Goal: Task Accomplishment & Management: Complete application form

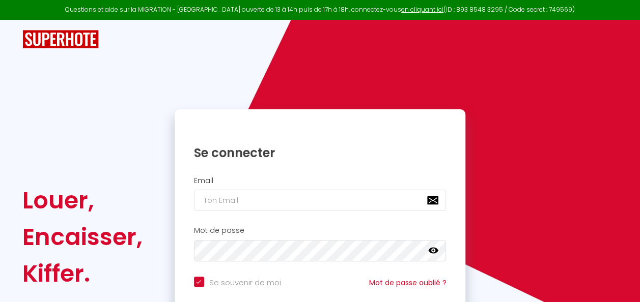
scroll to position [89, 0]
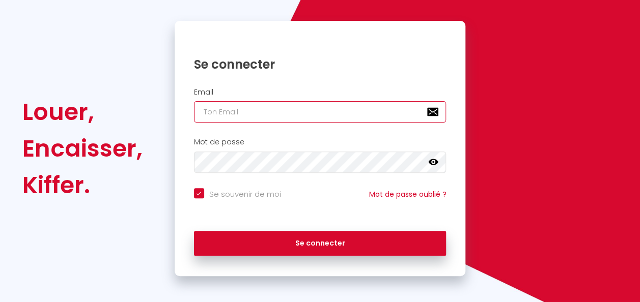
click at [227, 121] on input "email" at bounding box center [320, 111] width 252 height 21
type input "[EMAIL_ADDRESS][DOMAIN_NAME]"
checkbox input "true"
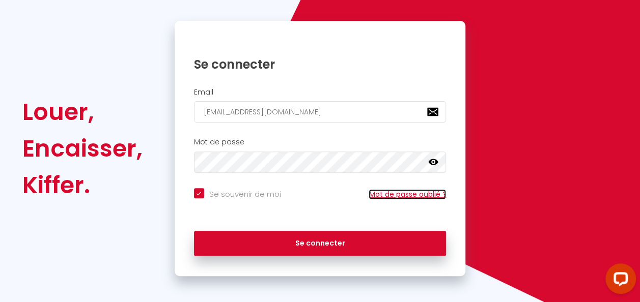
click at [408, 196] on link "Mot de passe oublié ?" at bounding box center [407, 194] width 77 height 10
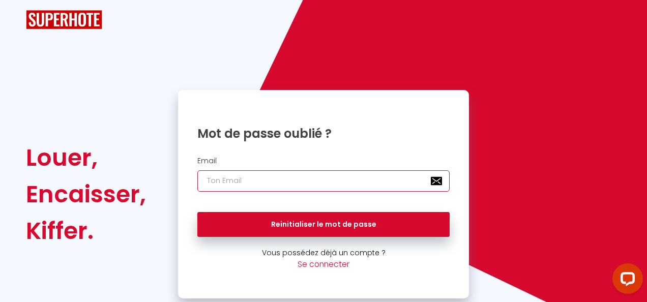
click at [378, 186] on input "email" at bounding box center [323, 181] width 252 height 21
type input "[EMAIL_ADDRESS][DOMAIN_NAME]"
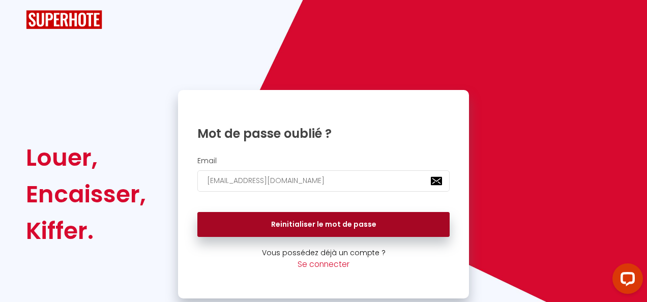
click at [318, 221] on button "Reinitialiser le mot de passe" at bounding box center [323, 224] width 252 height 25
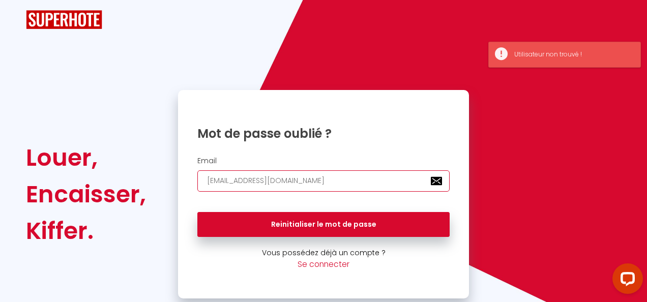
click at [340, 188] on input "[EMAIL_ADDRESS][DOMAIN_NAME]" at bounding box center [323, 181] width 252 height 21
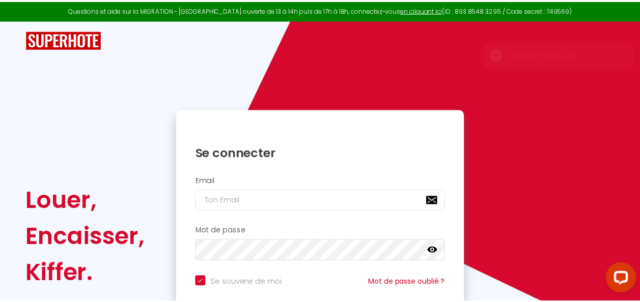
scroll to position [92, 0]
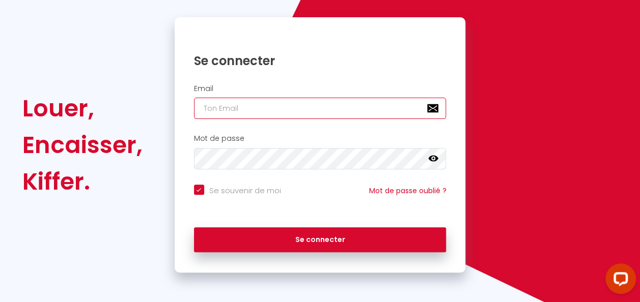
click at [211, 109] on input "email" at bounding box center [320, 108] width 252 height 21
type input "d"
checkbox input "true"
type input "du"
checkbox input "true"
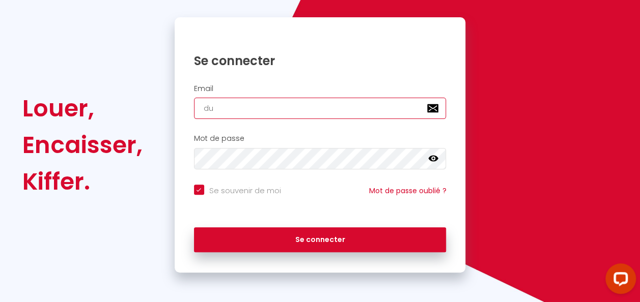
type input "dup"
checkbox input "true"
type input "dupl"
checkbox input "true"
type input "duplu"
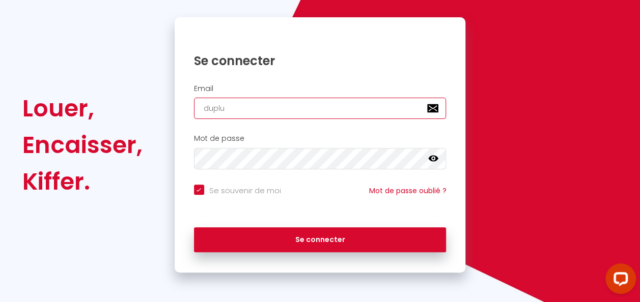
checkbox input "true"
type input "duplus"
checkbox input "true"
type input "fduplus"
checkbox input "true"
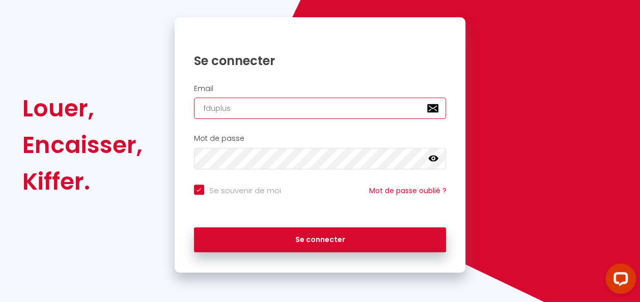
type input "frduplus"
checkbox input "true"
type input "fduplus"
checkbox input "true"
type input "duplus"
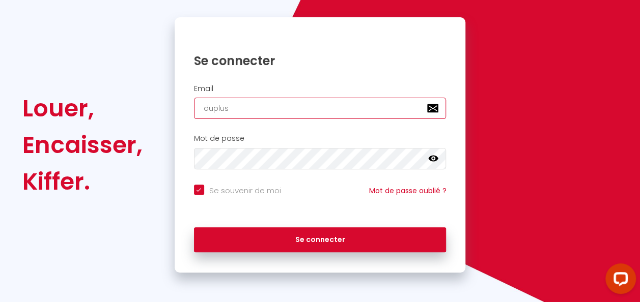
checkbox input "true"
type input "duplus f"
checkbox input "true"
type input "duplus fr"
checkbox input "true"
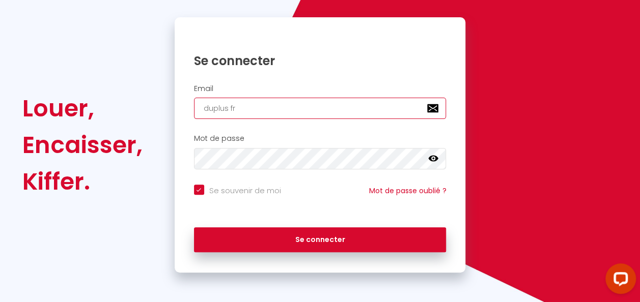
type input "duplus fre"
checkbox input "true"
type input "duplus fred"
checkbox input "true"
type input "duplus frede"
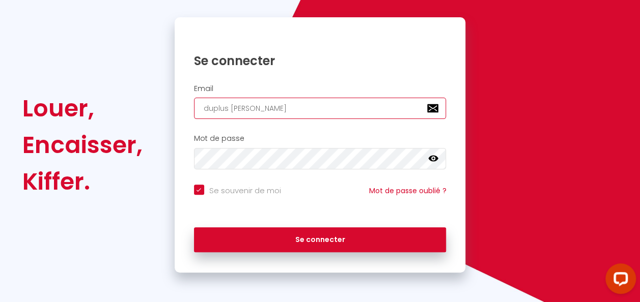
checkbox input "true"
type input "duplus freder"
checkbox input "true"
type input "duplus frederi"
checkbox input "true"
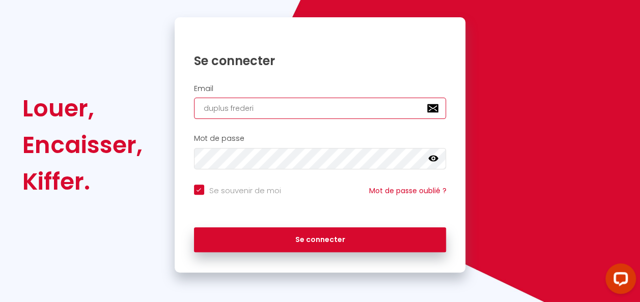
type input "duplus frederic"
checkbox input "true"
type input "duplus frederic"
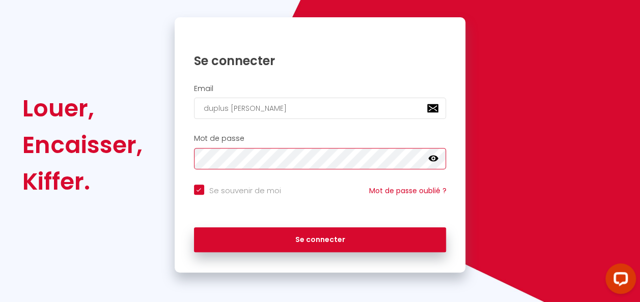
checkbox input "true"
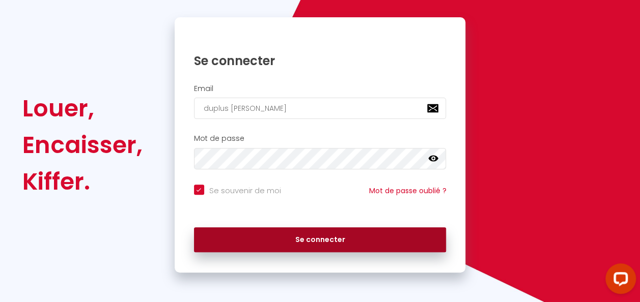
click at [262, 231] on button "Se connecter" at bounding box center [320, 240] width 252 height 25
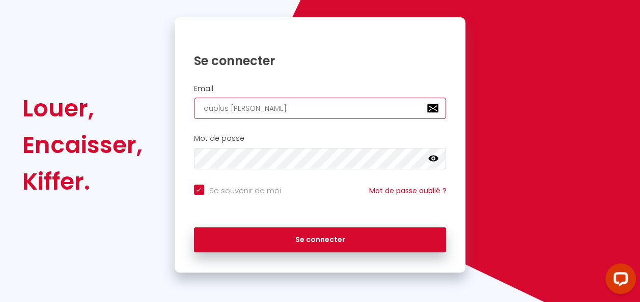
scroll to position [0, 0]
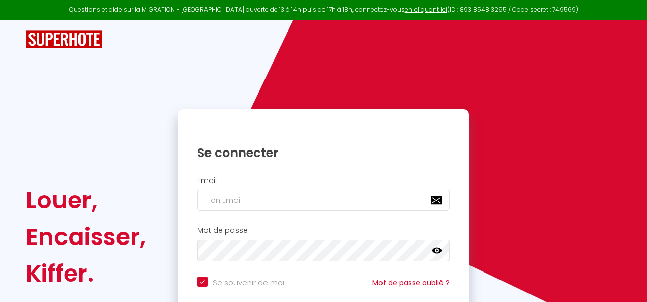
checkbox input "true"
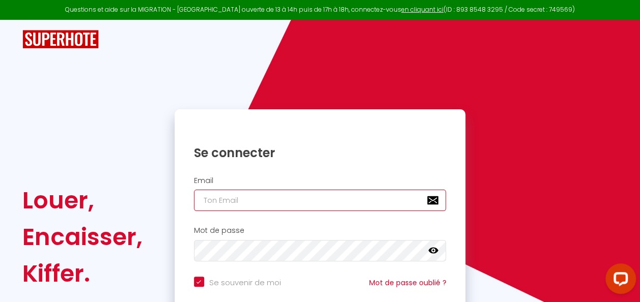
click at [310, 207] on input "email" at bounding box center [320, 200] width 252 height 21
type input "[EMAIL_ADDRESS][DOMAIN_NAME]"
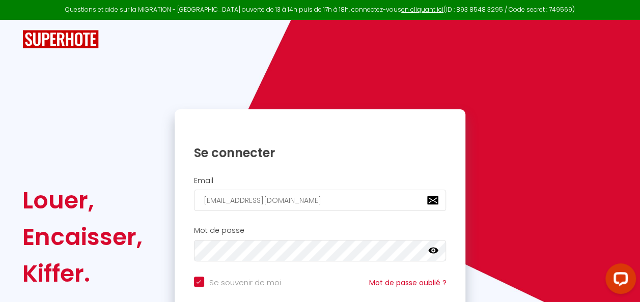
click at [431, 252] on icon at bounding box center [433, 251] width 10 height 6
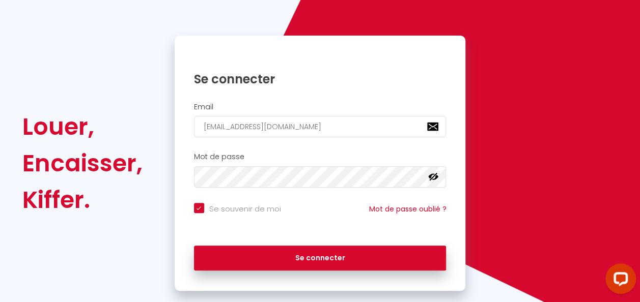
scroll to position [92, 0]
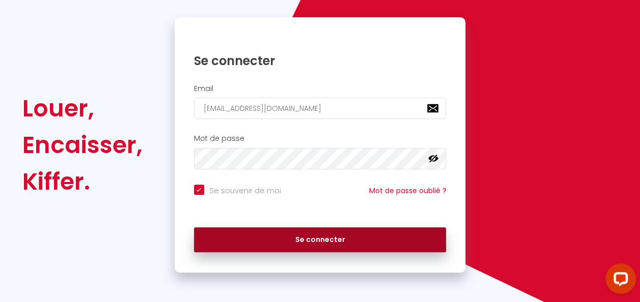
click at [400, 237] on button "Se connecter" at bounding box center [320, 240] width 252 height 25
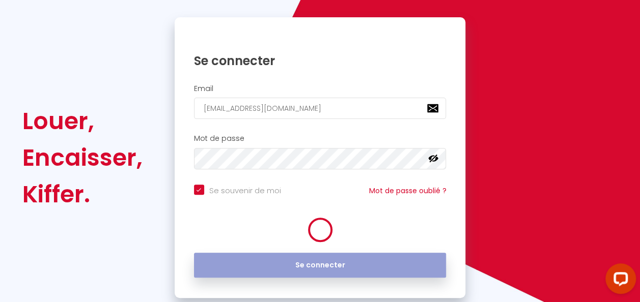
checkbox input "true"
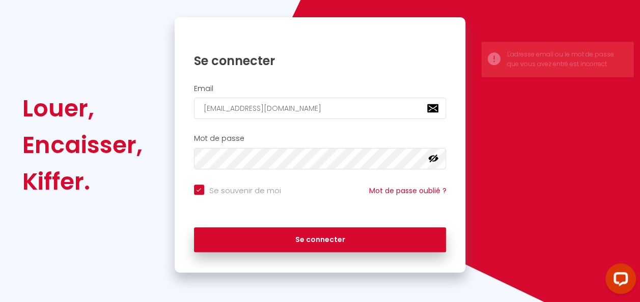
scroll to position [0, 0]
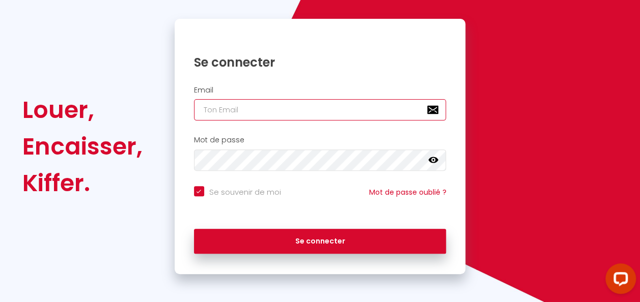
click at [381, 116] on input "email" at bounding box center [320, 109] width 252 height 21
type input "[EMAIL_ADDRESS][DOMAIN_NAME]"
checkbox input "true"
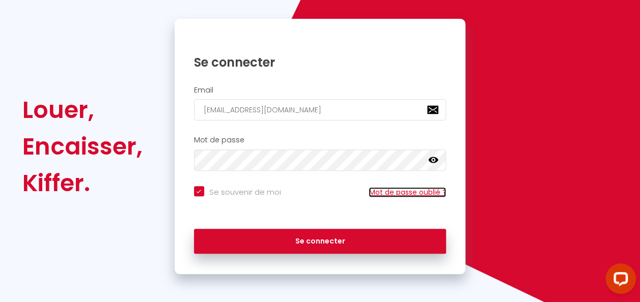
click at [411, 196] on link "Mot de passe oublié ?" at bounding box center [407, 192] width 77 height 10
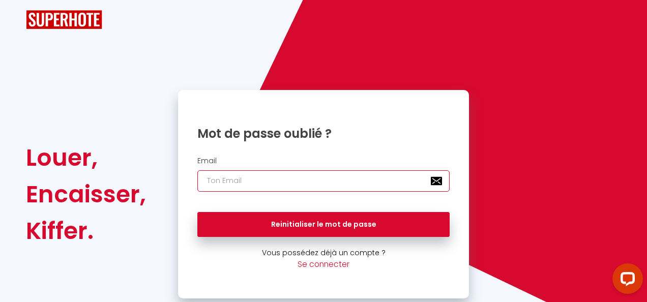
click at [388, 181] on input "email" at bounding box center [323, 181] width 252 height 21
type input "[EMAIL_ADDRESS][DOMAIN_NAME]"
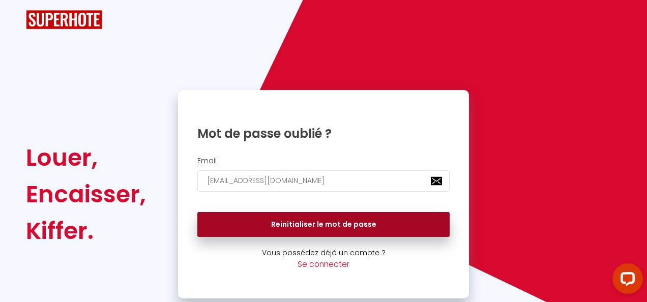
click at [390, 235] on button "Reinitialiser le mot de passe" at bounding box center [323, 224] width 252 height 25
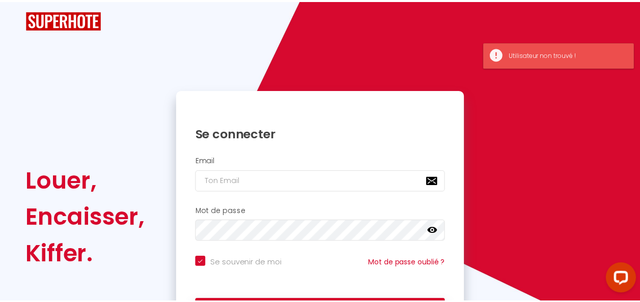
scroll to position [92, 0]
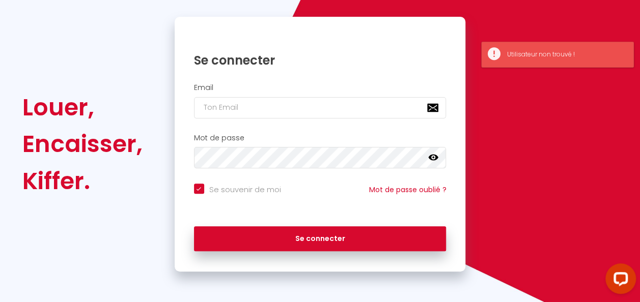
checkbox input "true"
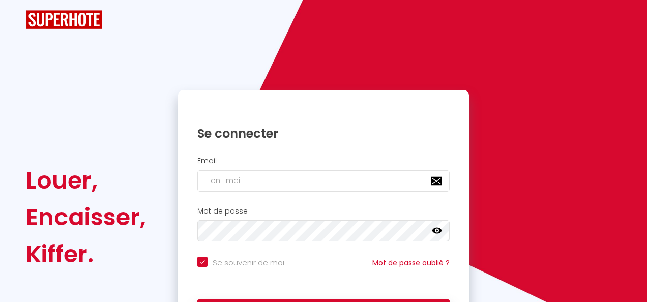
checkbox input "true"
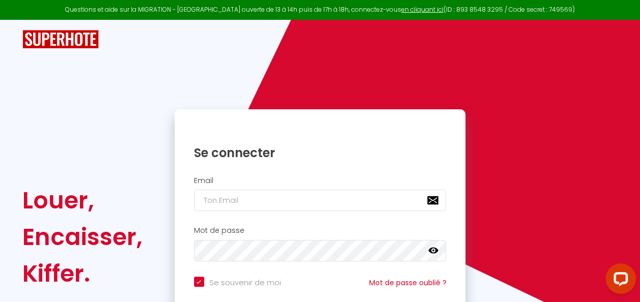
scroll to position [92, 0]
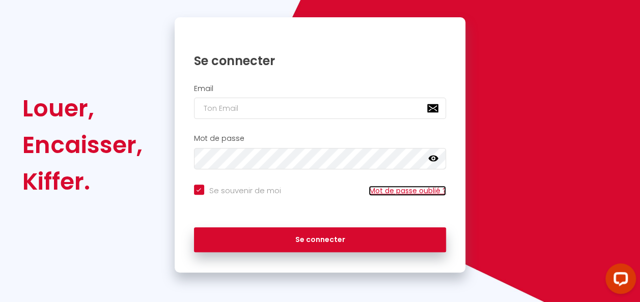
click at [405, 188] on link "Mot de passe oublié ?" at bounding box center [407, 191] width 77 height 10
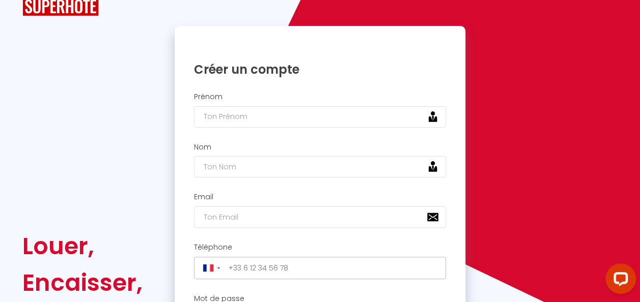
scroll to position [20, 0]
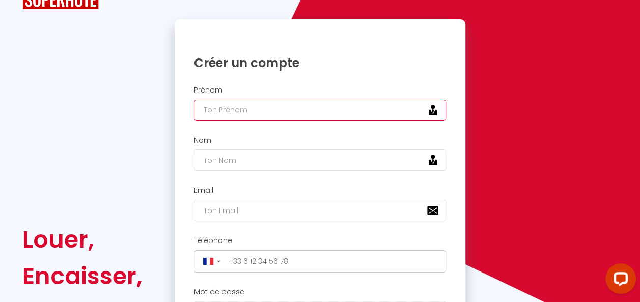
click at [296, 104] on input "text" at bounding box center [320, 110] width 252 height 21
type input "[PERSON_NAME]"
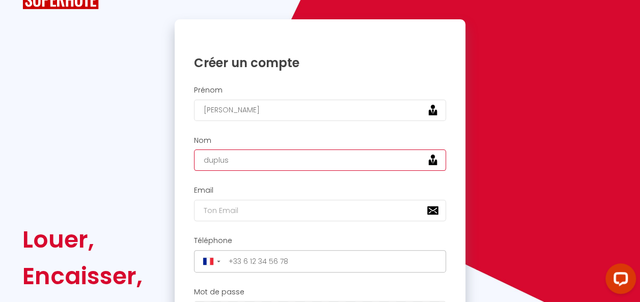
type input "duplus"
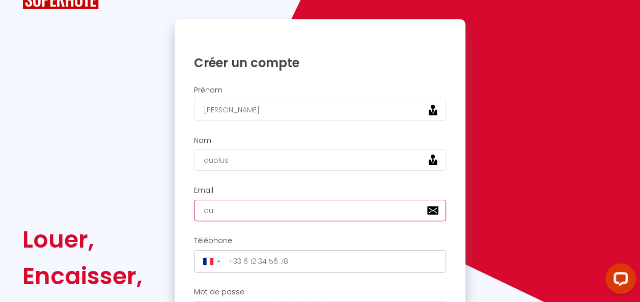
type input "[EMAIL_ADDRESS][DOMAIN_NAME]"
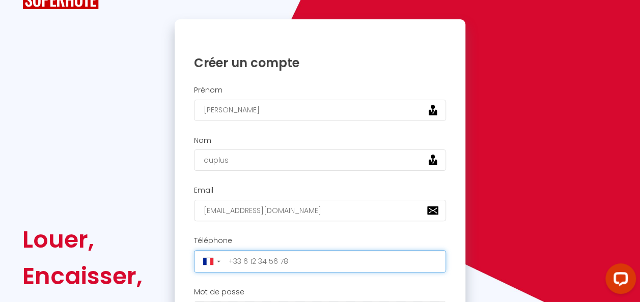
click at [286, 260] on input "tel" at bounding box center [334, 261] width 218 height 16
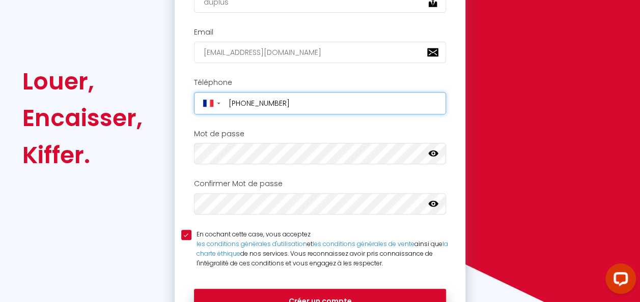
scroll to position [179, 0]
type input "[PHONE_NUMBER]"
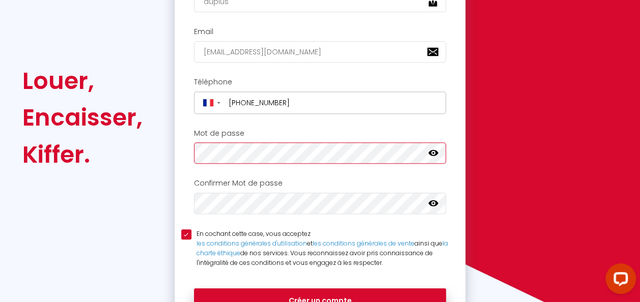
scroll to position [190, 0]
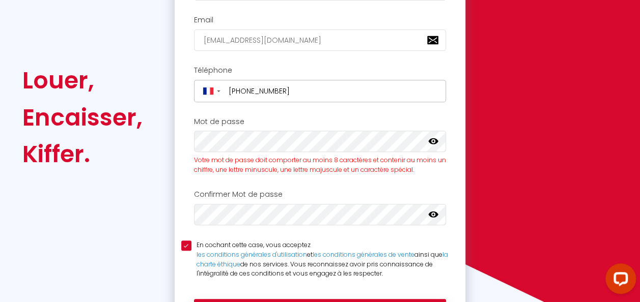
click at [431, 142] on icon at bounding box center [433, 141] width 10 height 6
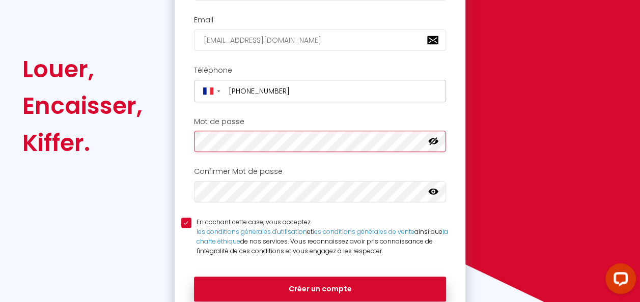
scroll to position [179, 0]
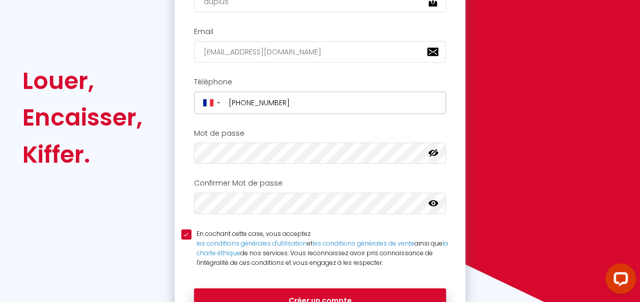
click at [435, 201] on icon at bounding box center [433, 204] width 10 height 6
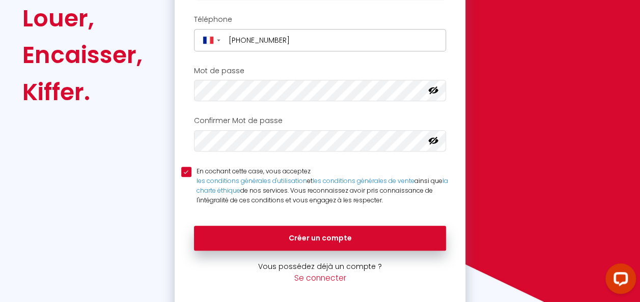
scroll to position [249, 0]
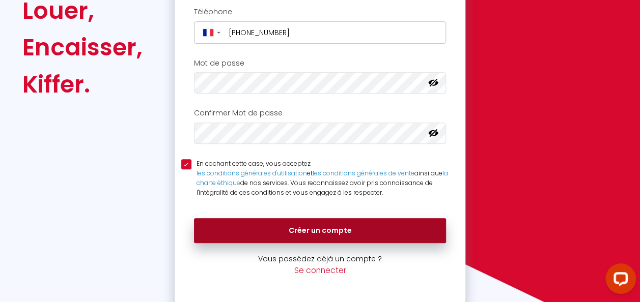
click at [365, 222] on button "Créer un compte" at bounding box center [320, 230] width 252 height 25
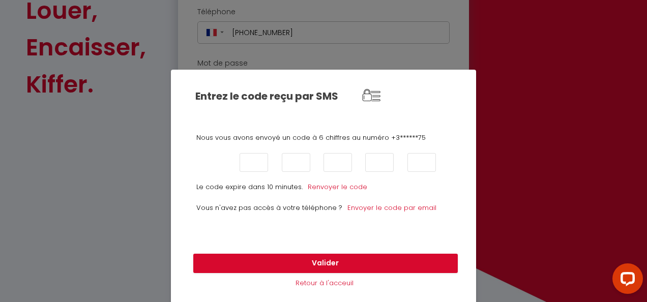
click at [198, 155] on input "text" at bounding box center [212, 162] width 29 height 19
type input "6"
type input "3"
type input "6"
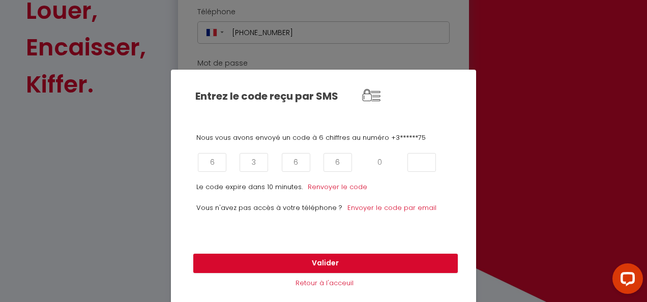
type input "0"
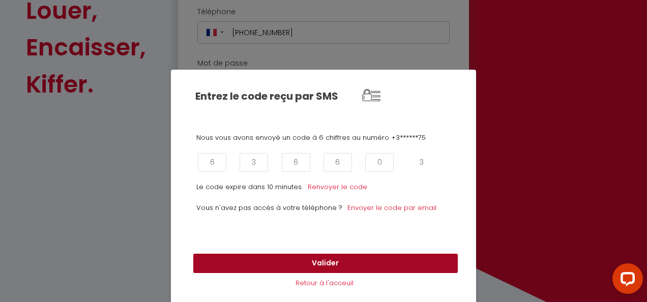
type input "3"
click at [312, 273] on button "Valider" at bounding box center [325, 263] width 265 height 19
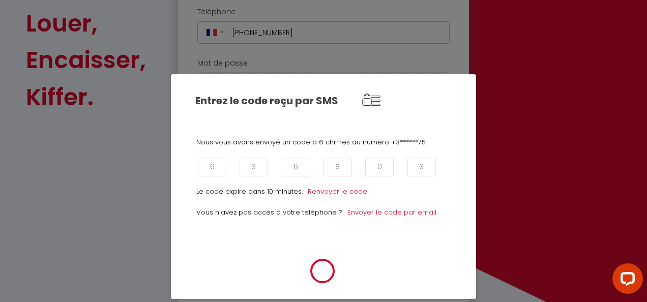
scroll to position [262, 0]
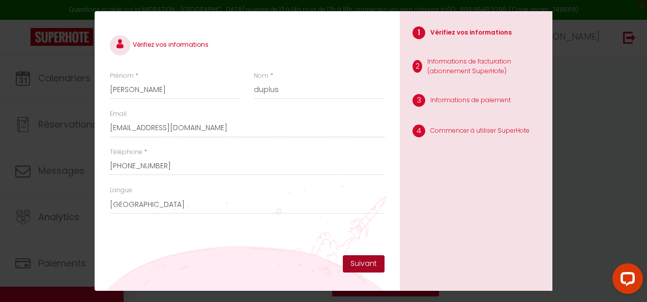
click at [366, 265] on button "Suivant" at bounding box center [364, 264] width 42 height 17
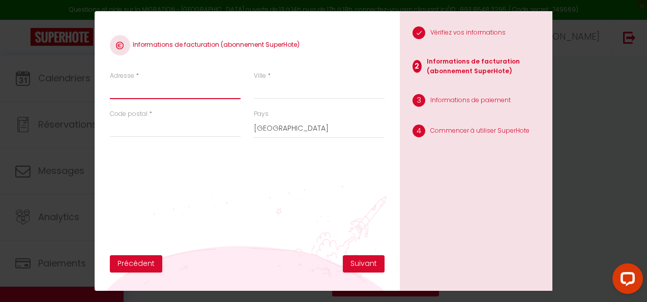
click at [195, 94] on input "Adresse" at bounding box center [175, 90] width 131 height 18
type input "è"
type input "7 rue blaise pascal"
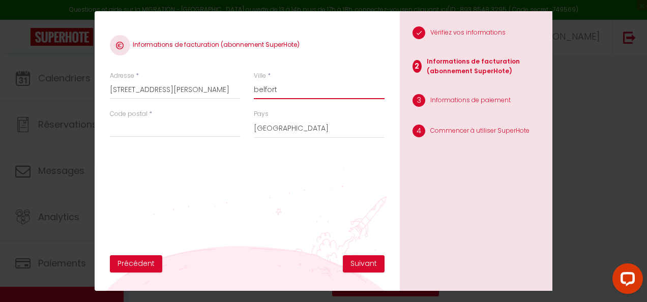
type input "belfort"
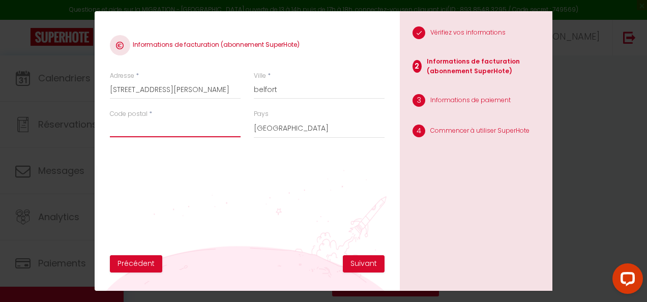
click at [153, 124] on input "Code postal" at bounding box center [175, 128] width 131 height 18
type input "90000"
click at [354, 266] on button "Suivant" at bounding box center [364, 264] width 42 height 17
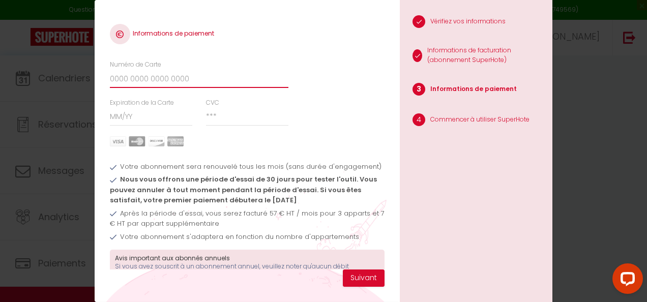
click at [181, 78] on input "Numéro de Carte" at bounding box center [199, 79] width 179 height 18
